Goal: Task Accomplishment & Management: Manage account settings

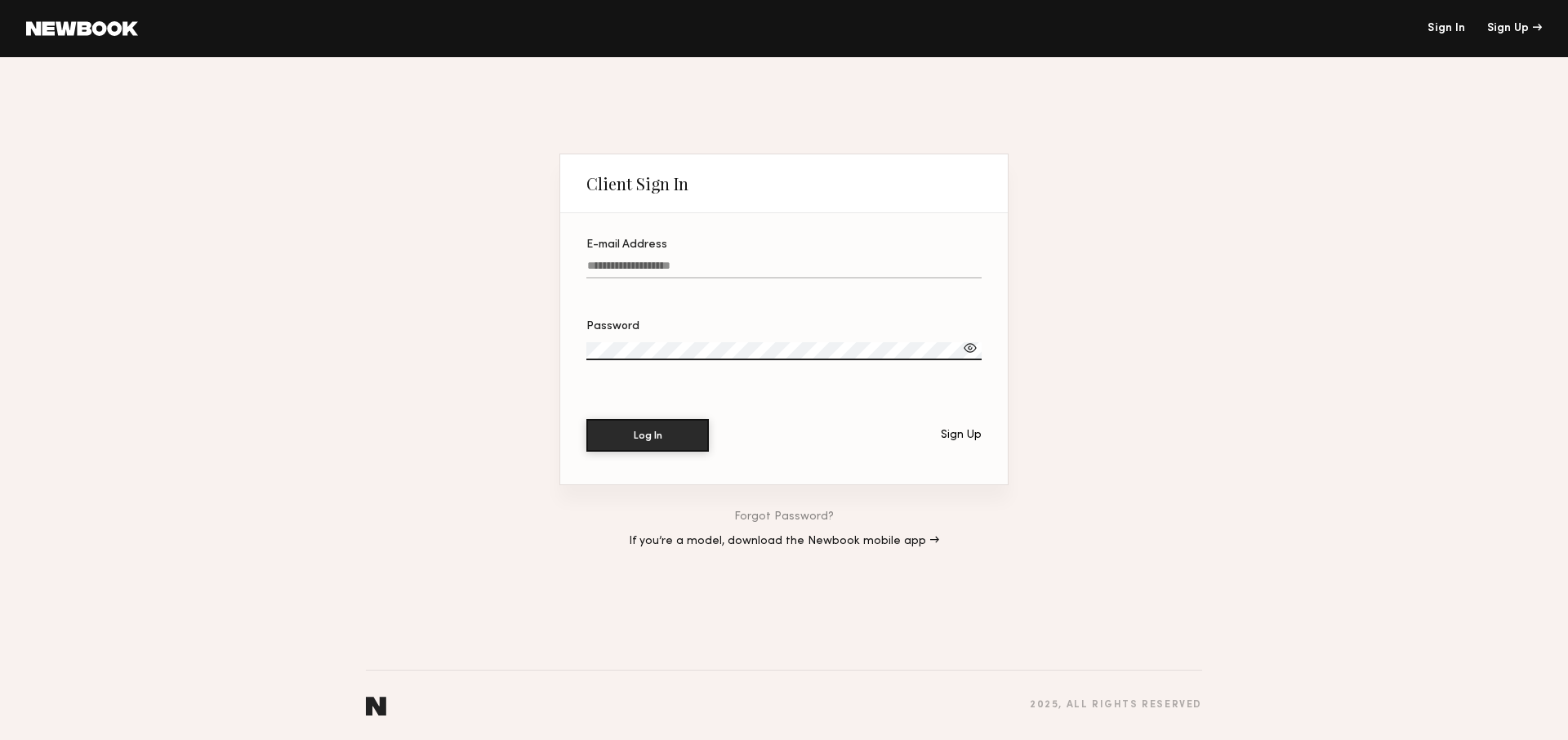
click at [688, 268] on input "E-mail Address" at bounding box center [784, 268] width 395 height 19
type input "**********"
click at [586, 419] on button "Log In" at bounding box center [647, 435] width 122 height 33
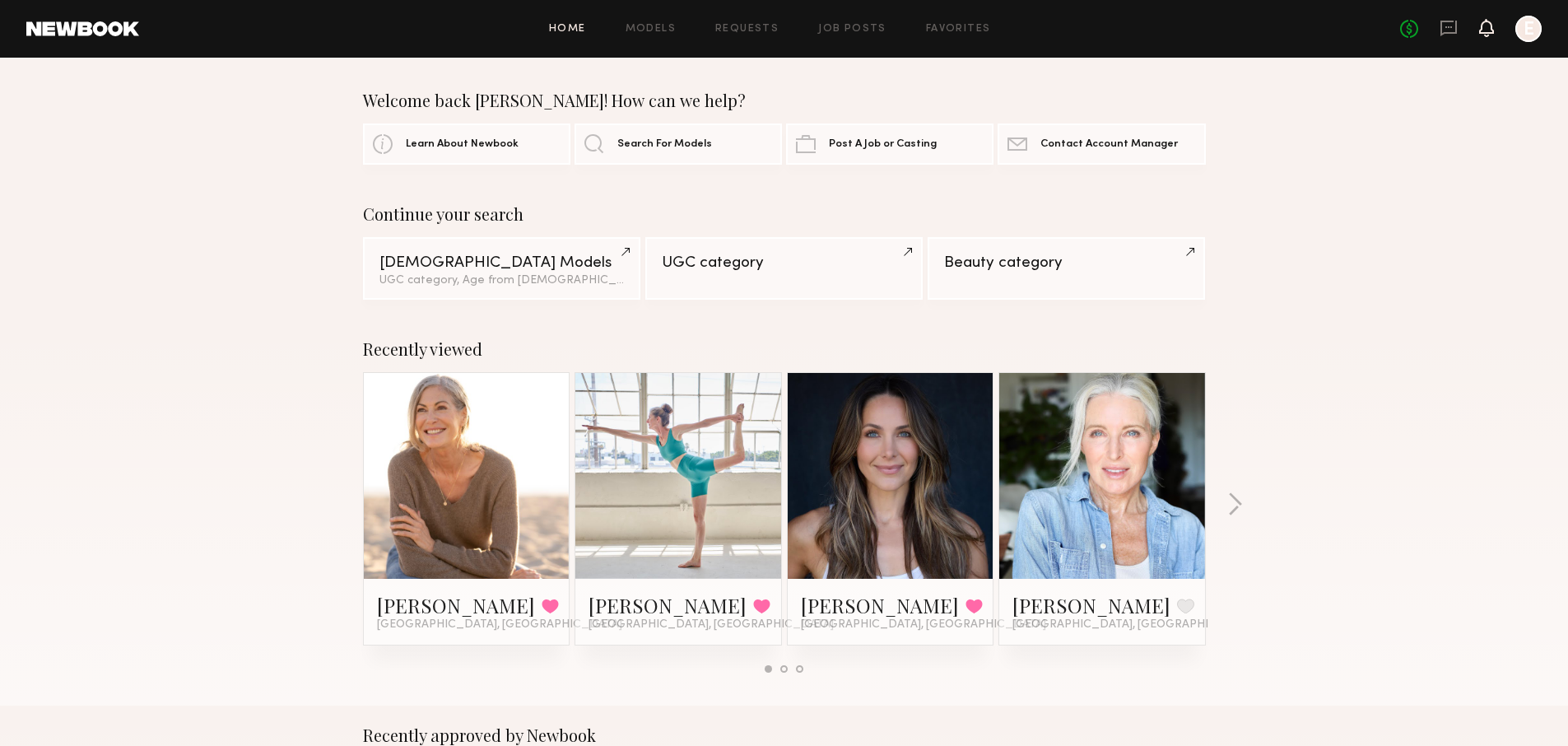
click at [1490, 34] on icon at bounding box center [1487, 28] width 15 height 18
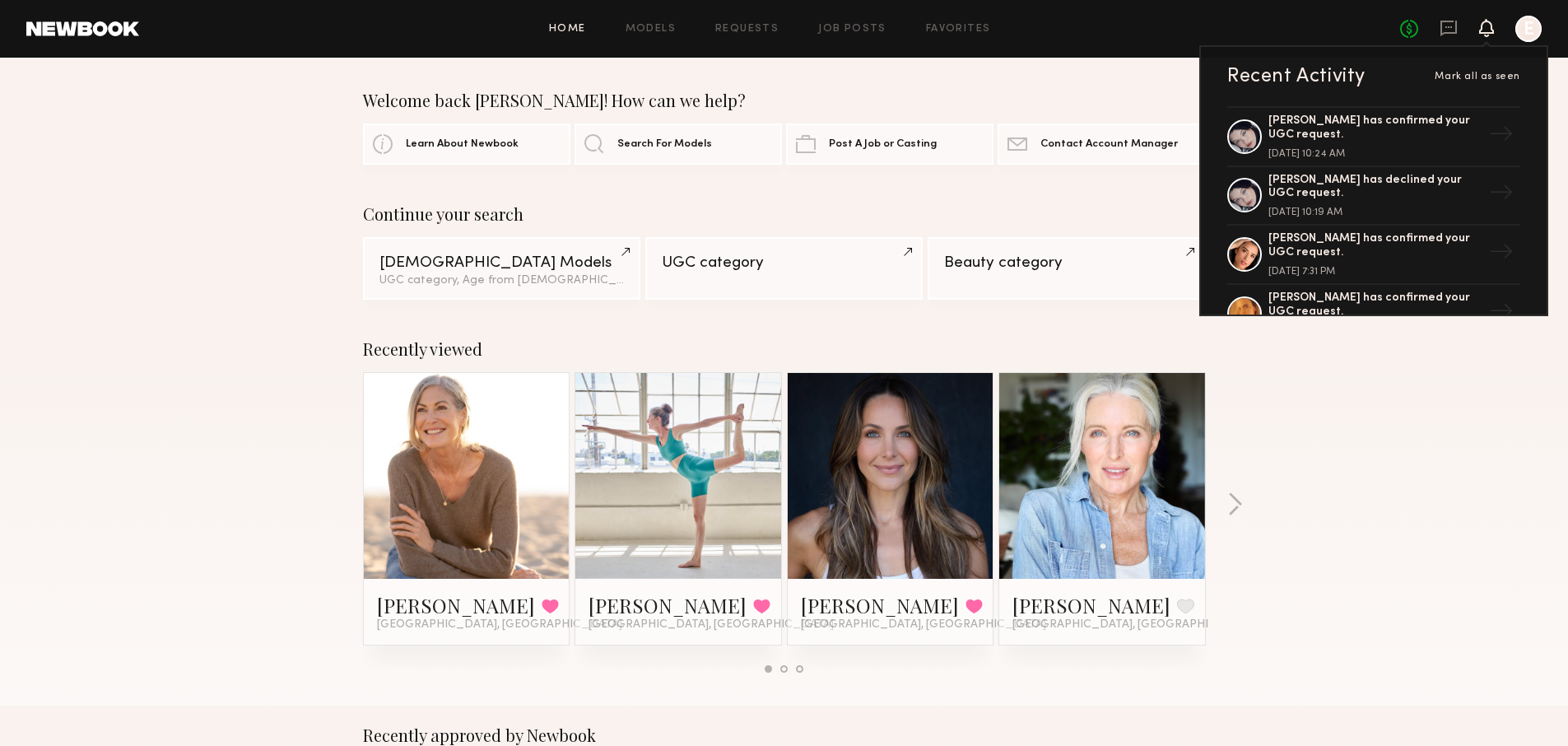
click at [745, 35] on div "Home Models Requests Job Posts Favorites Sign Out No fees up to $5,000 Recent A…" at bounding box center [840, 28] width 1403 height 27
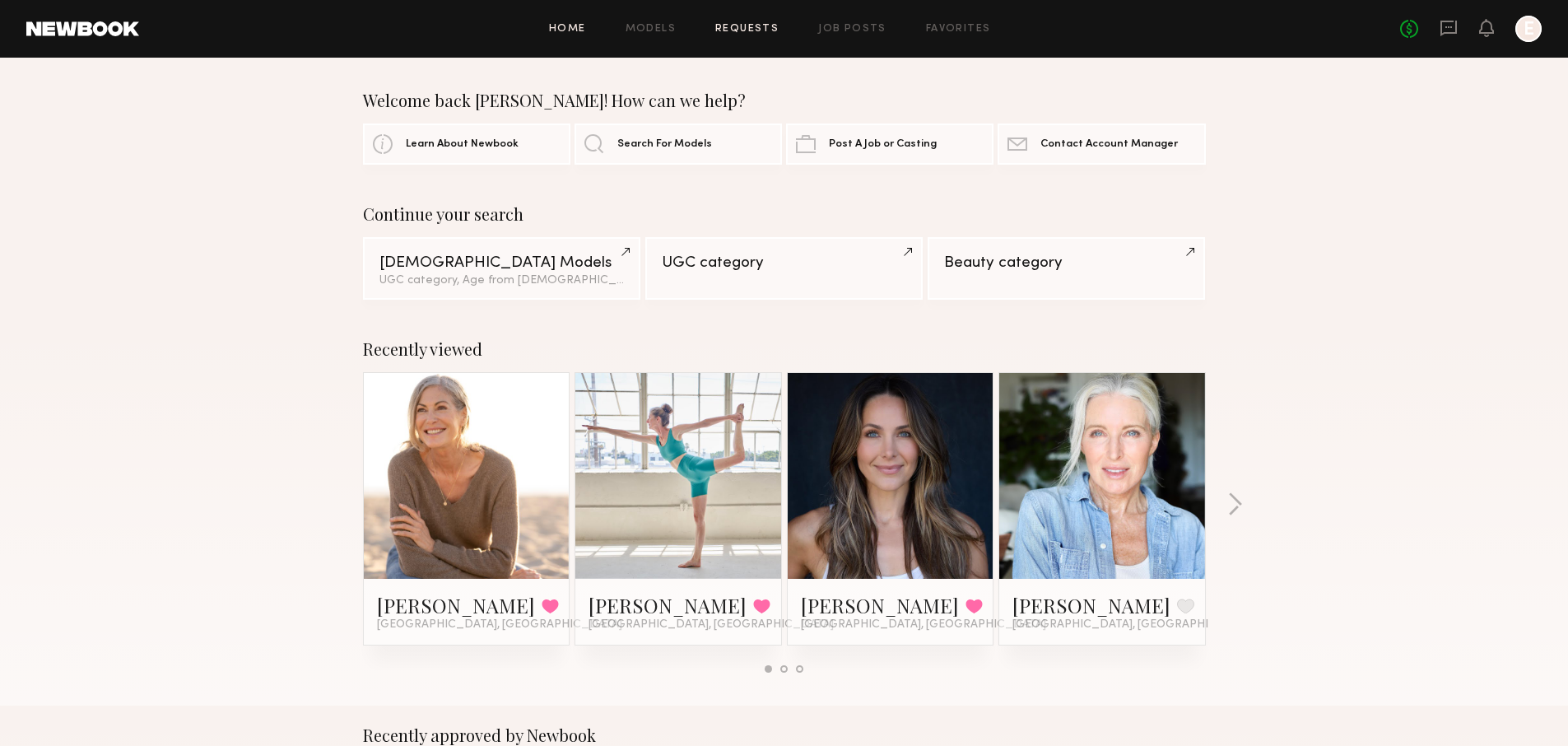
click at [751, 24] on link "Requests" at bounding box center [747, 29] width 63 height 11
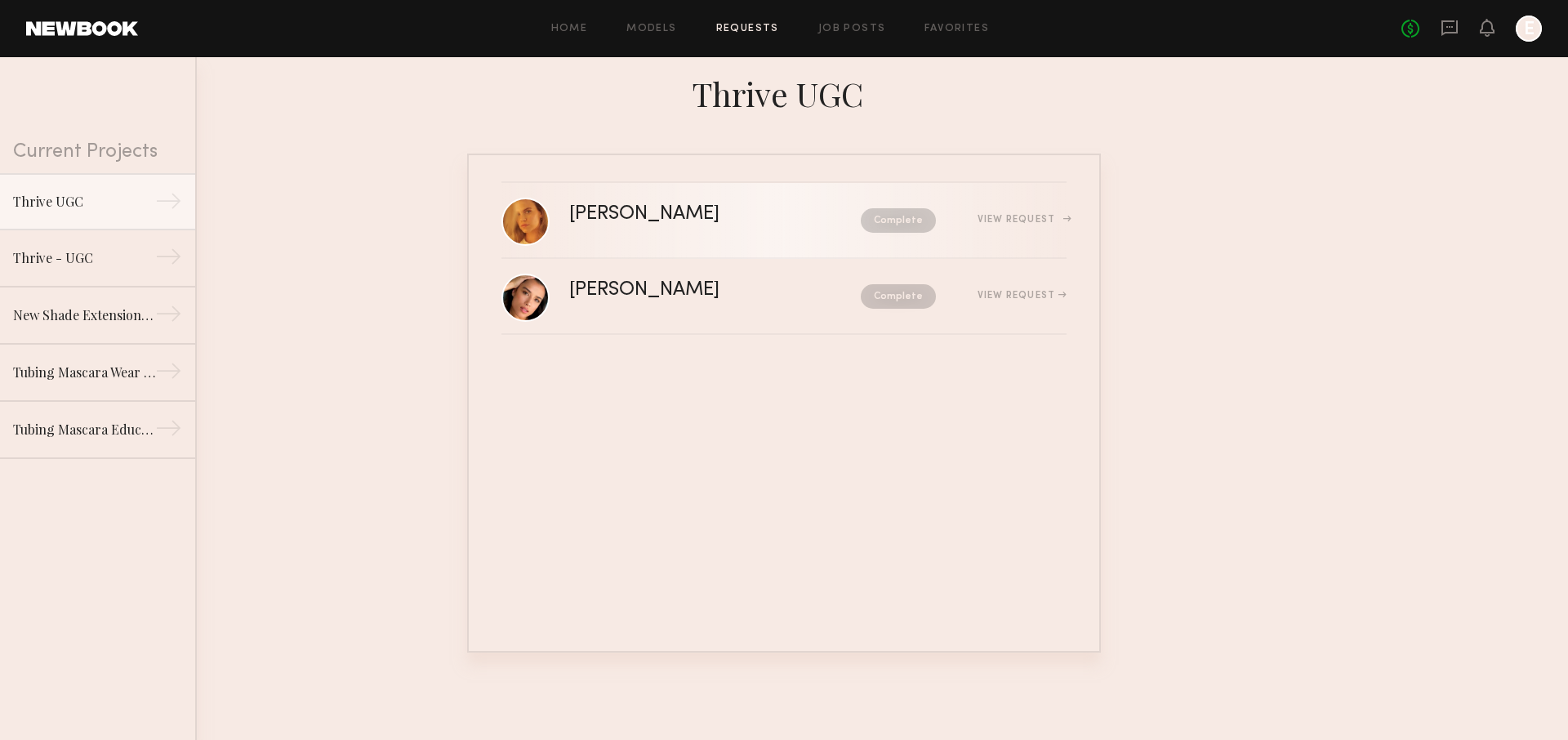
click at [1050, 221] on div "View Request" at bounding box center [1021, 219] width 89 height 10
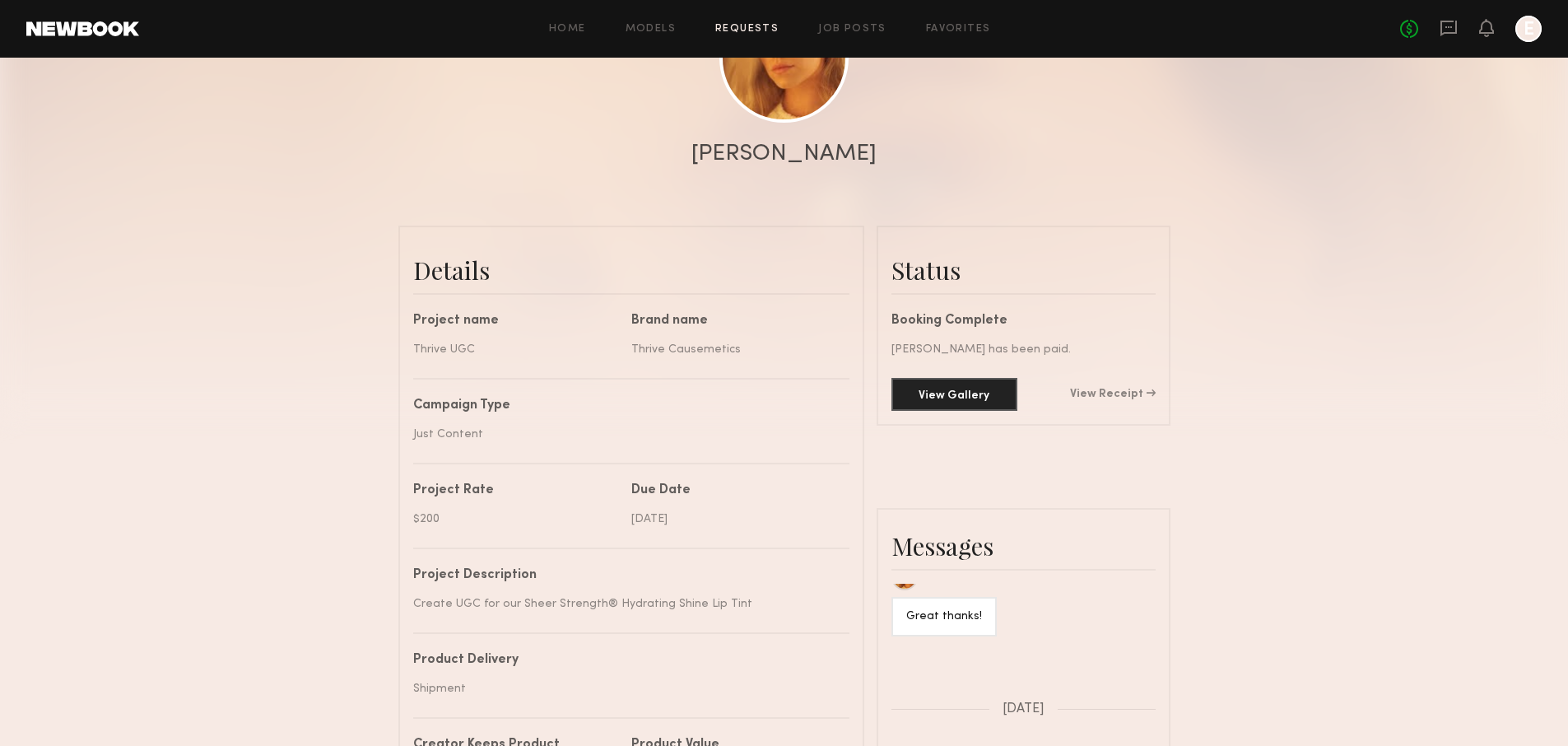
scroll to position [249, 0]
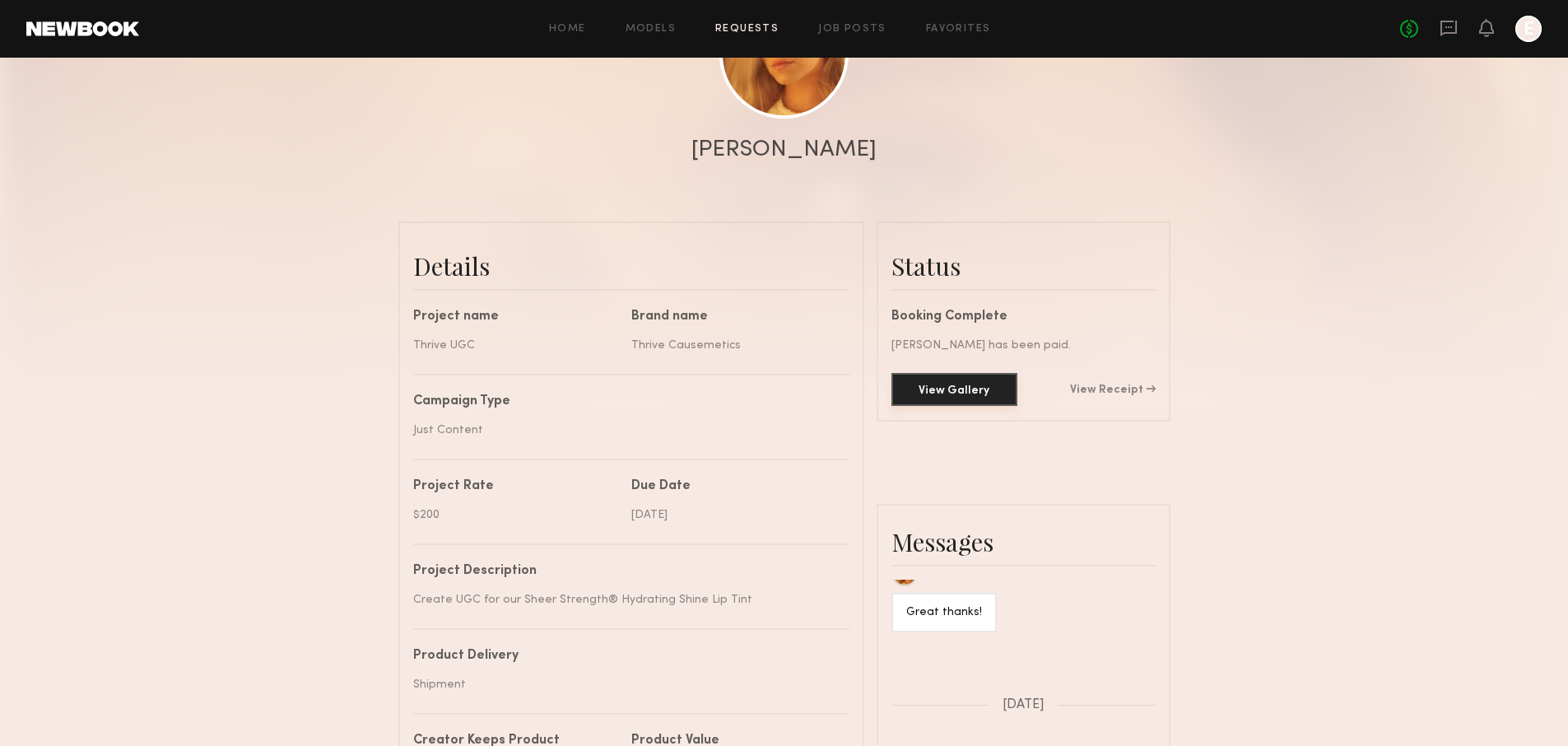
click at [1003, 386] on button "View Gallery" at bounding box center [955, 389] width 126 height 33
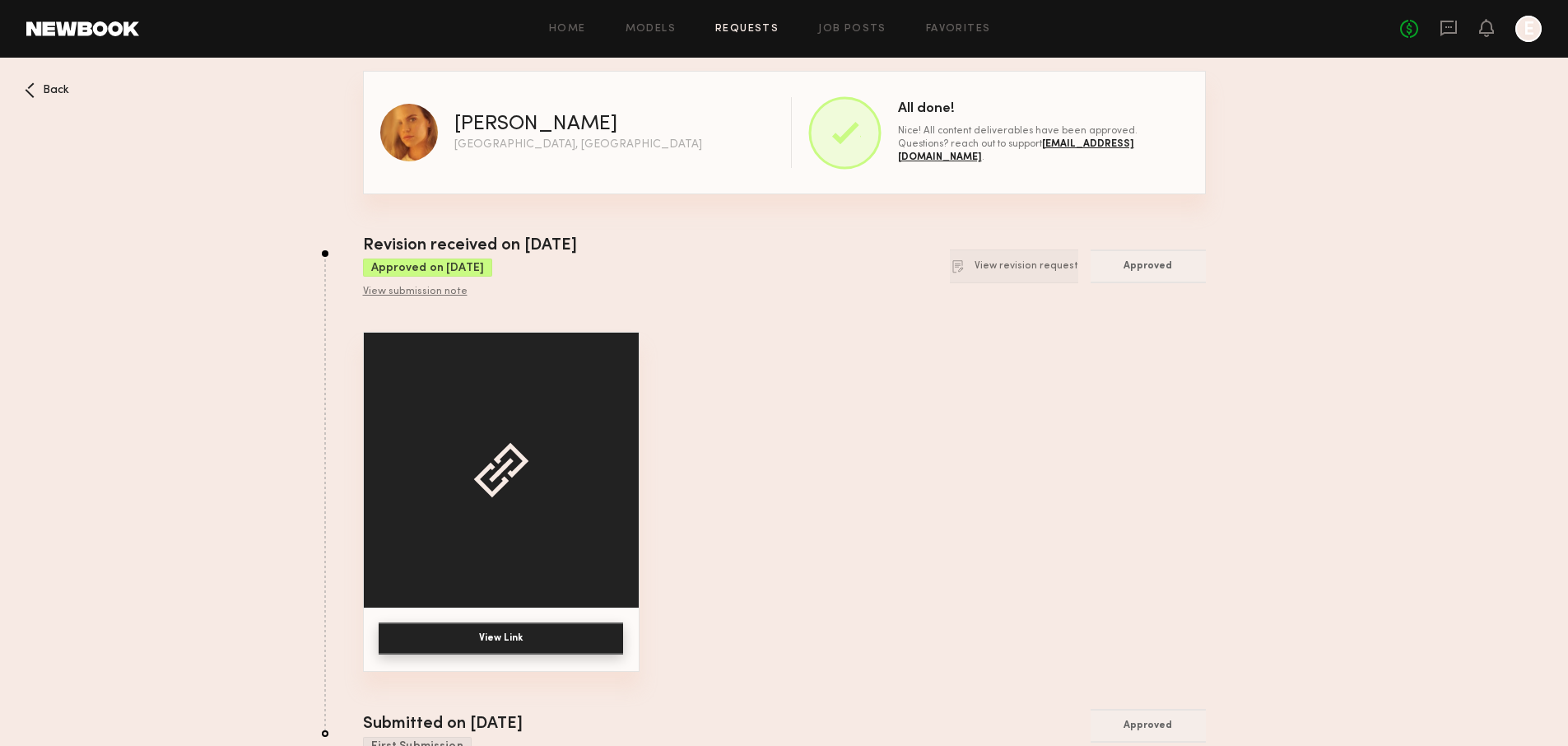
click at [412, 293] on div "View submission note" at bounding box center [470, 293] width 214 height 13
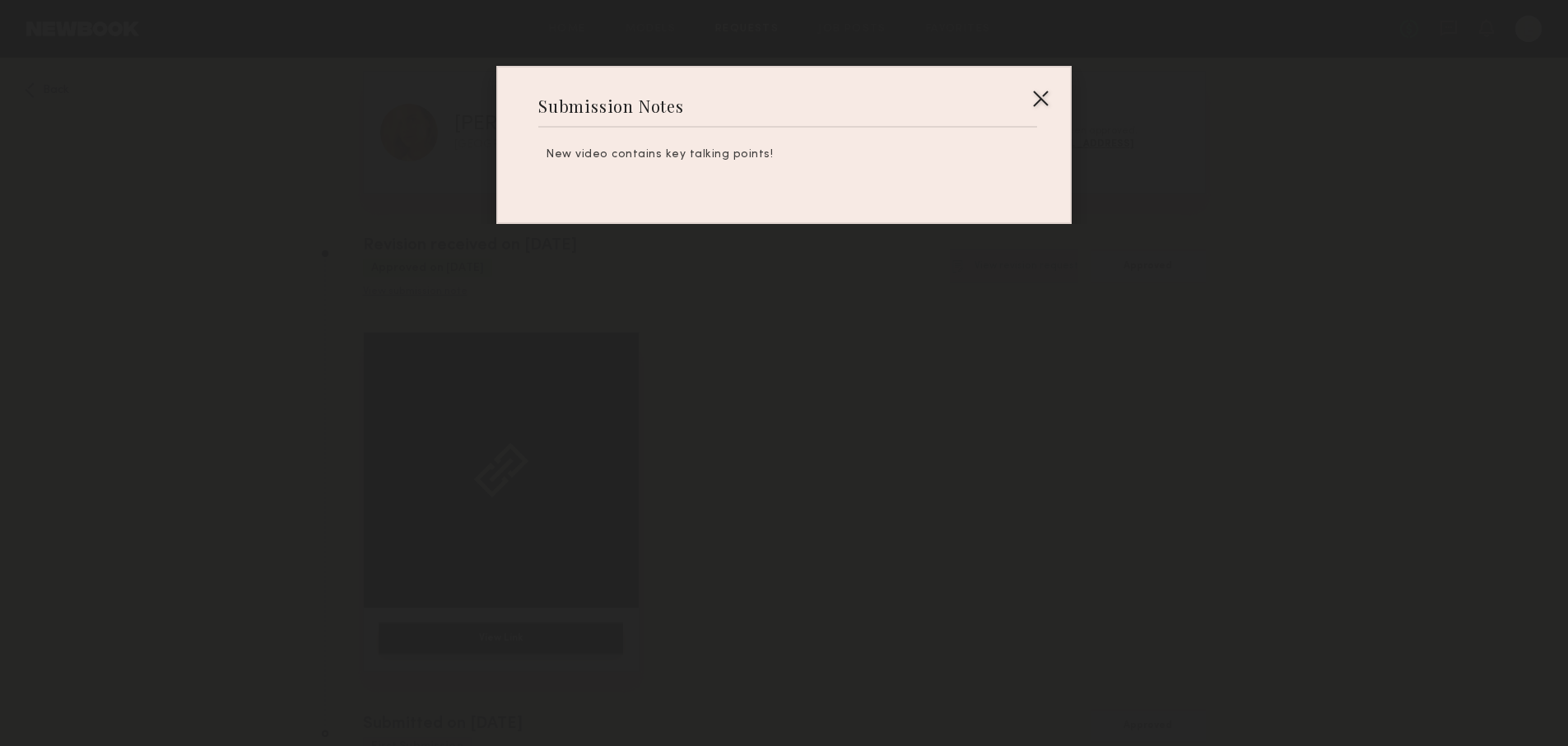
click at [635, 252] on div at bounding box center [784, 373] width 1568 height 746
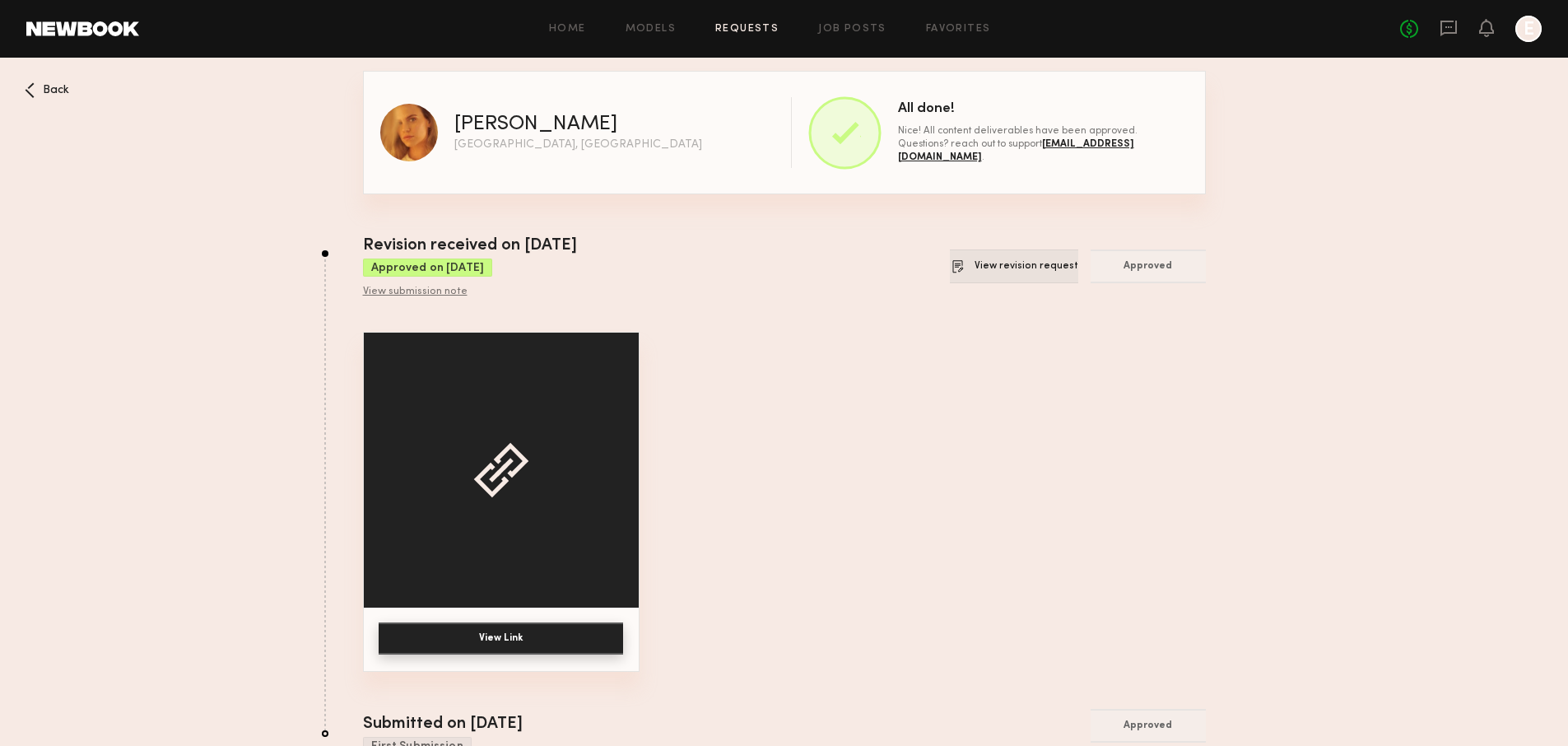
click at [1009, 271] on button "View revision request" at bounding box center [1014, 266] width 129 height 34
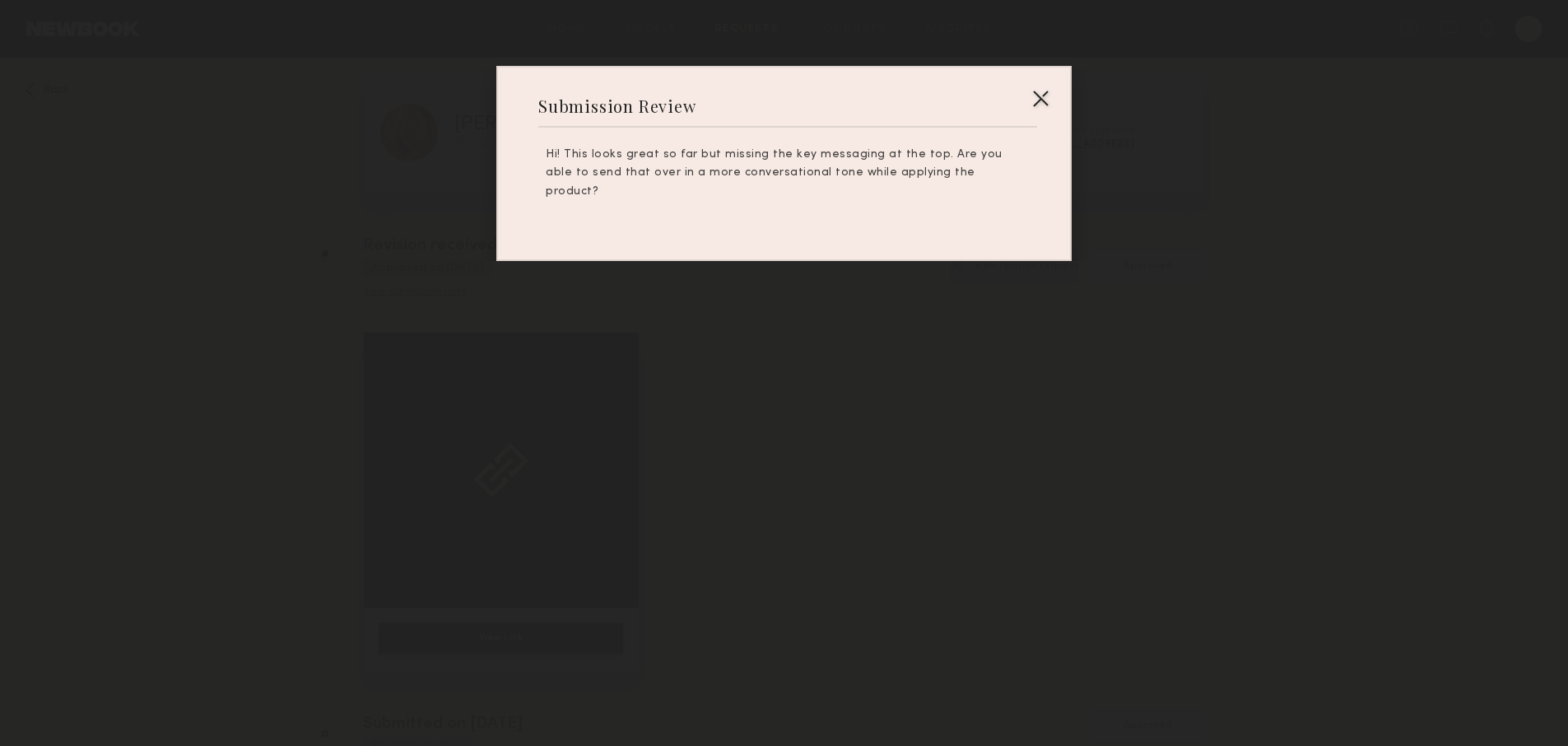
click at [1009, 271] on div at bounding box center [784, 373] width 1568 height 746
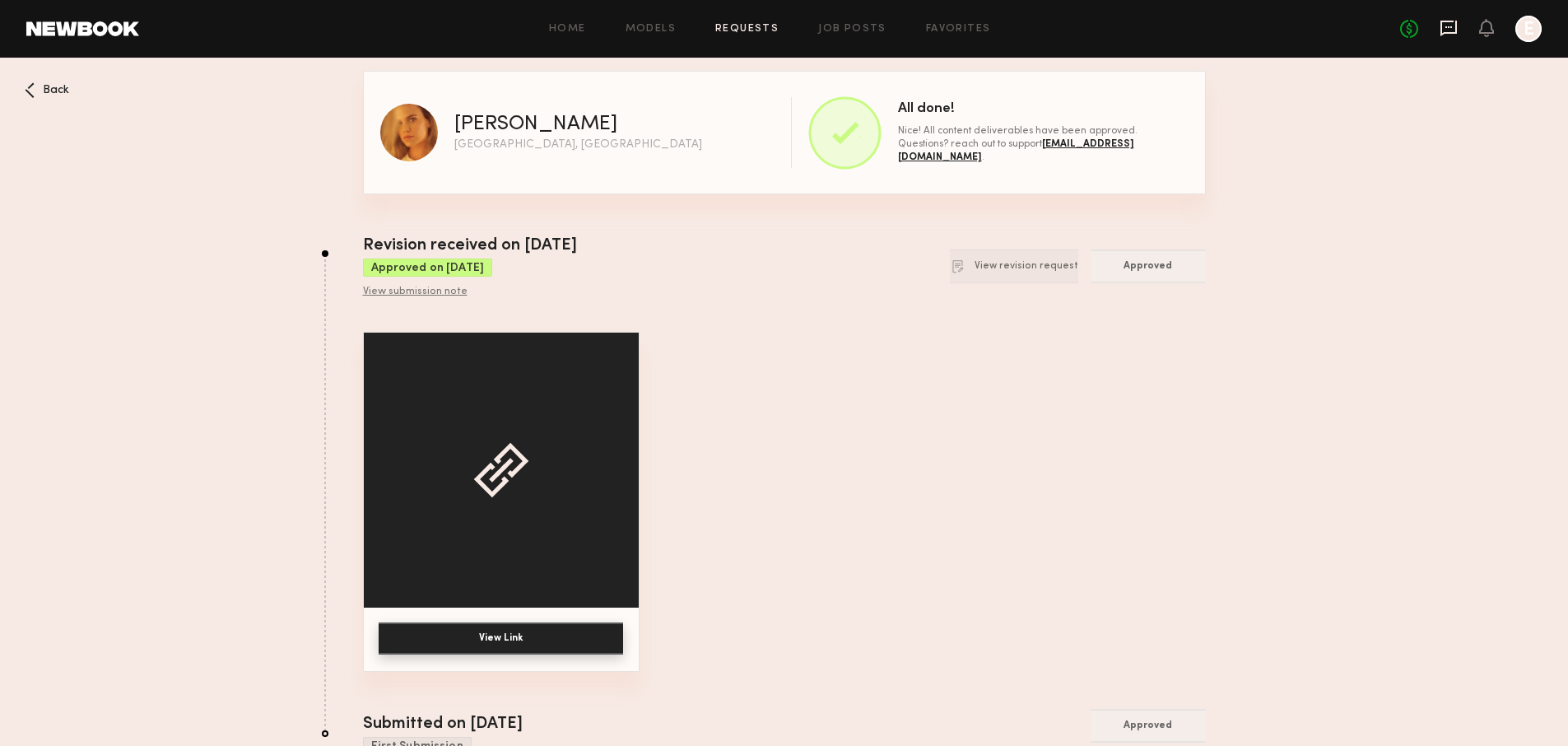
click at [1448, 31] on icon at bounding box center [1448, 28] width 16 height 16
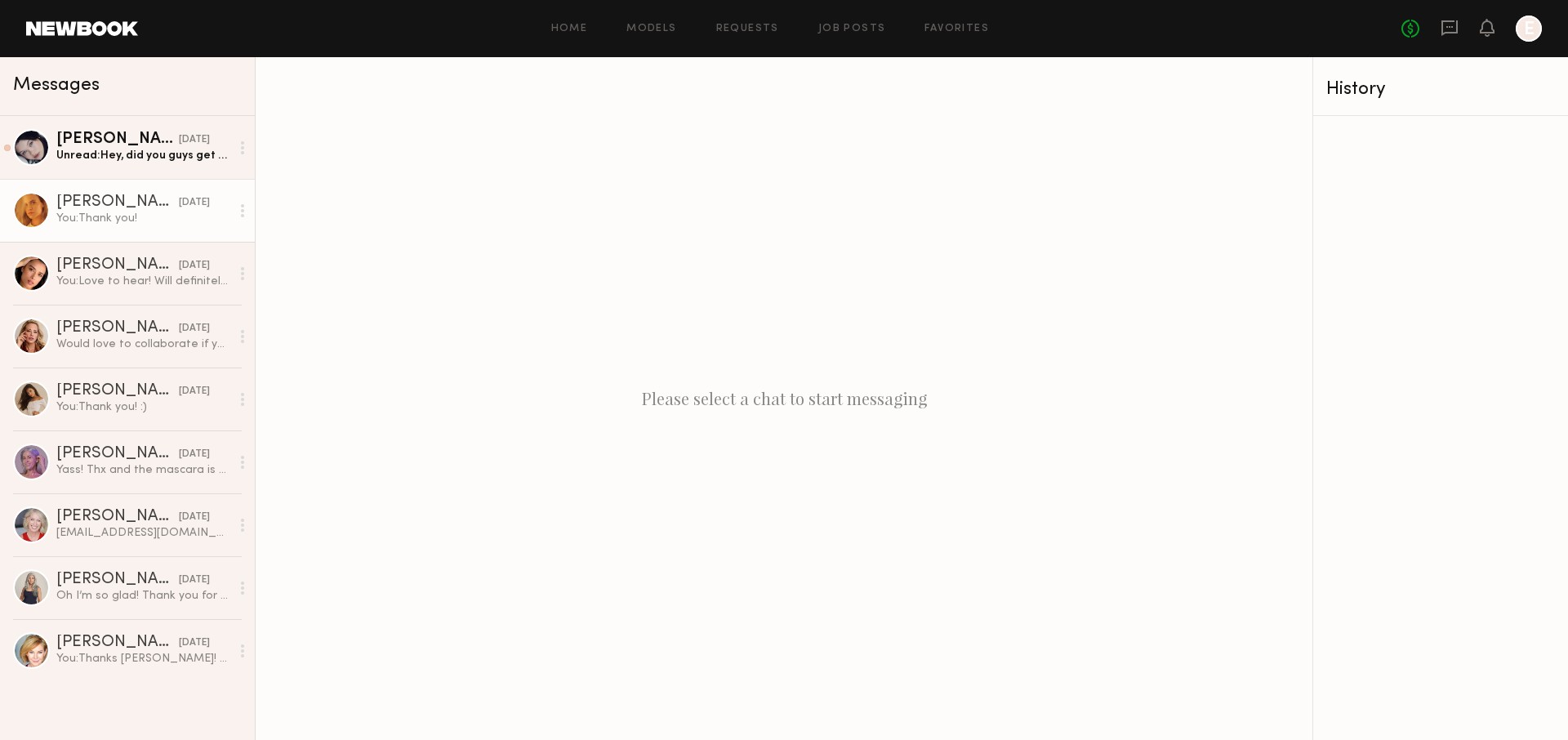
click at [185, 208] on div "[DATE]" at bounding box center [194, 202] width 31 height 15
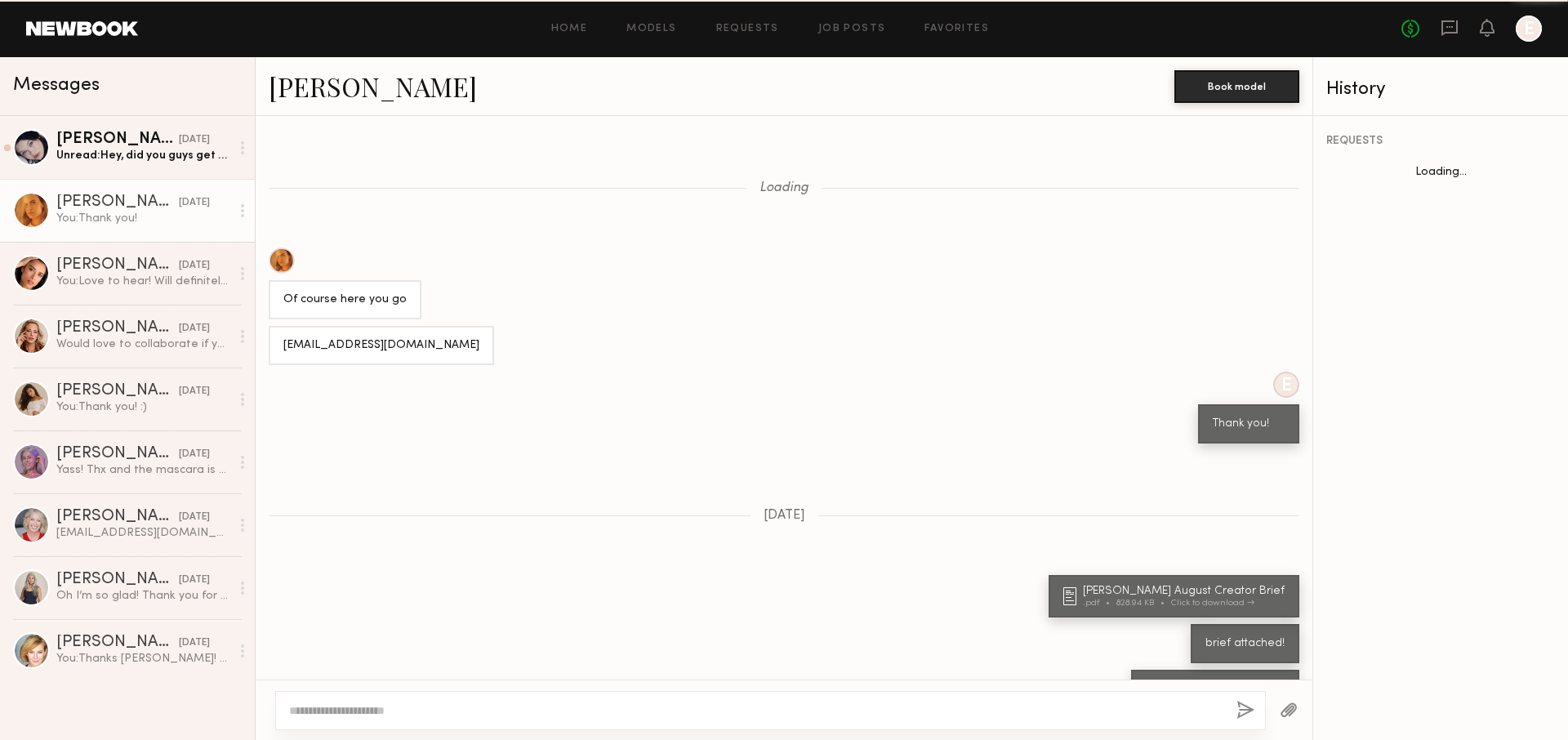
scroll to position [834, 0]
